Goal: Task Accomplishment & Management: Manage account settings

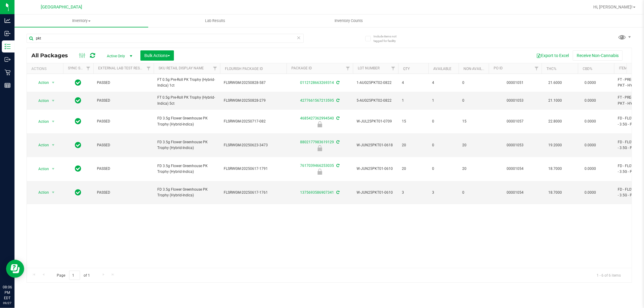
type input "pkt"
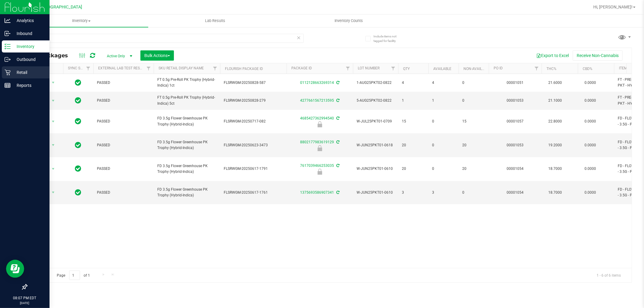
click at [24, 74] on p "Retail" at bounding box center [29, 72] width 36 height 7
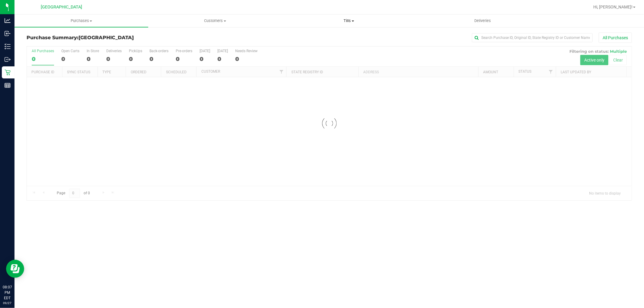
click at [344, 22] on span "Tills" at bounding box center [348, 20] width 133 height 5
click at [313, 44] on span "Reconcile e-payments" at bounding box center [312, 43] width 60 height 5
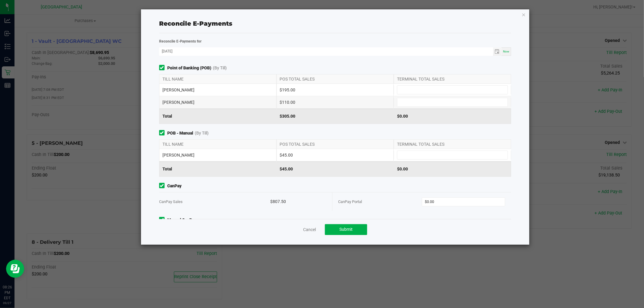
click at [410, 97] on div "[PERSON_NAME] $110.00" at bounding box center [335, 102] width 352 height 12
click at [420, 97] on div "[PERSON_NAME] $110.00" at bounding box center [335, 102] width 352 height 12
click at [422, 92] on input at bounding box center [452, 90] width 110 height 8
type input "$195.00"
click at [418, 105] on input at bounding box center [452, 102] width 110 height 8
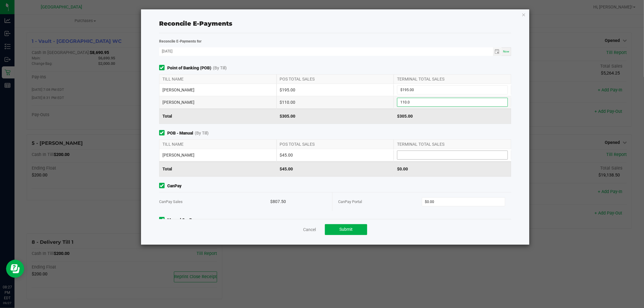
type input "$110.00"
click at [428, 157] on input at bounding box center [452, 155] width 110 height 8
type input "$45.00"
click at [466, 206] on input "0" at bounding box center [463, 202] width 83 height 8
type input "$807.50"
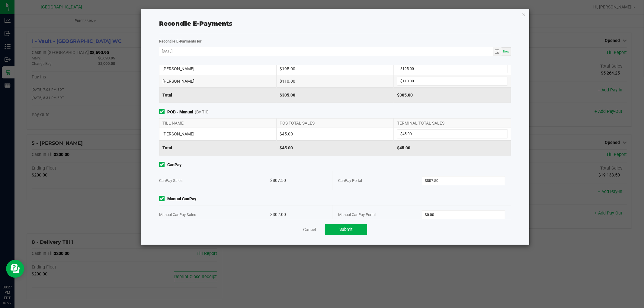
scroll to position [32, 0]
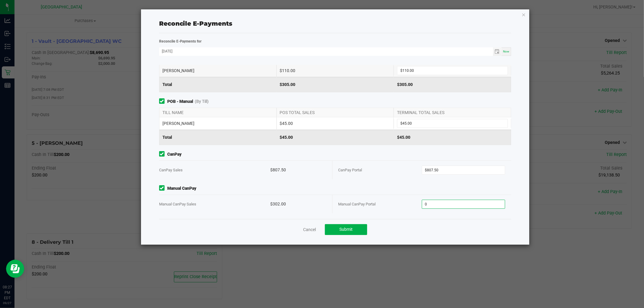
click at [469, 204] on input "0" at bounding box center [463, 204] width 83 height 8
type input "$302.00"
click at [354, 227] on button "Submit" at bounding box center [346, 229] width 42 height 11
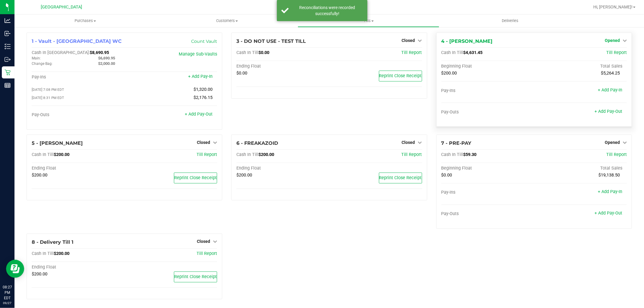
click at [623, 40] on icon at bounding box center [625, 40] width 4 height 4
click at [605, 55] on link "Close Till" at bounding box center [613, 53] width 16 height 5
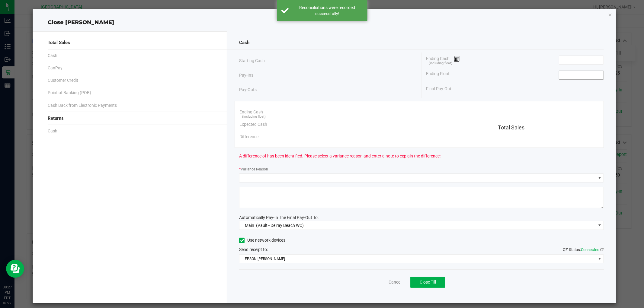
click at [590, 77] on input at bounding box center [581, 75] width 44 height 8
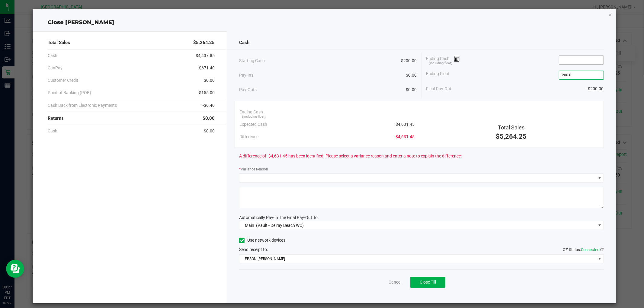
type input "$200.00"
click at [593, 59] on input at bounding box center [581, 60] width 44 height 8
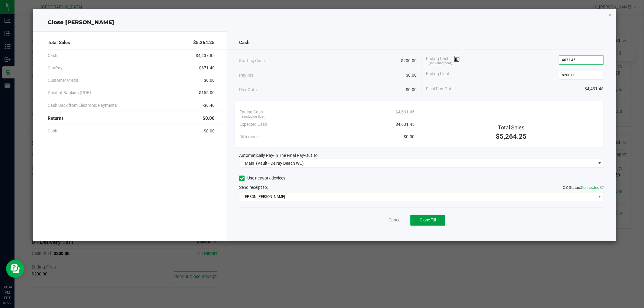
type input "$4,631.45"
click at [428, 225] on button "Close Till" at bounding box center [427, 220] width 35 height 11
